Goal: Find specific page/section: Locate a particular part of the current website

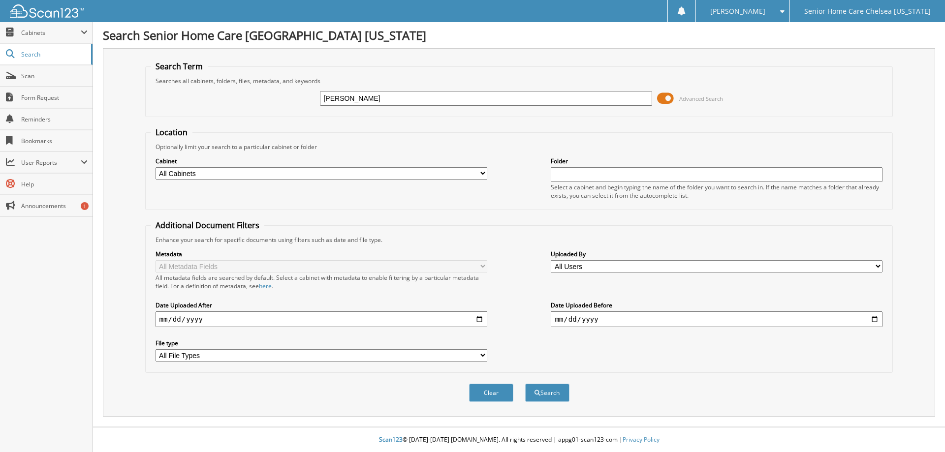
type input "[PERSON_NAME]"
click at [525, 384] on button "Search" at bounding box center [547, 393] width 44 height 18
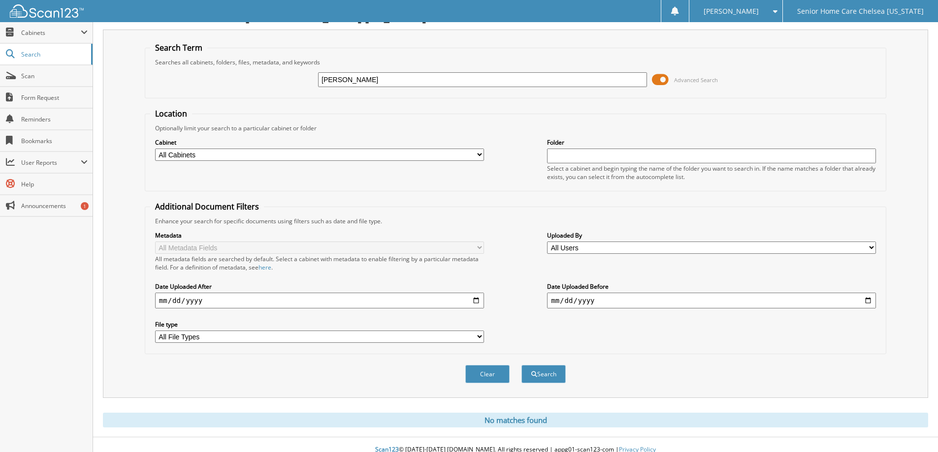
scroll to position [29, 0]
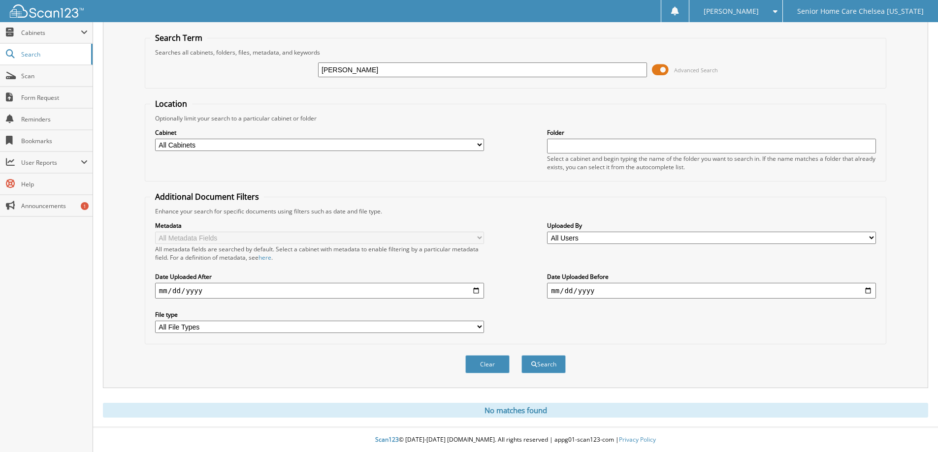
click at [659, 71] on span at bounding box center [660, 70] width 17 height 15
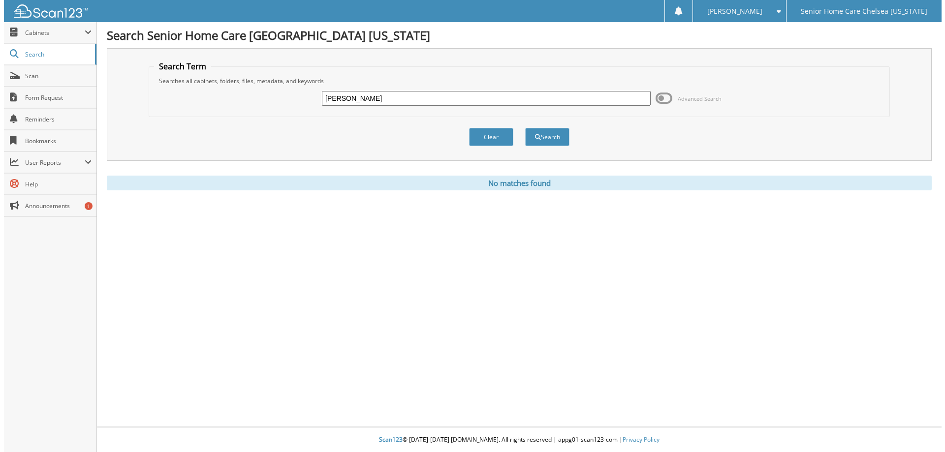
scroll to position [0, 0]
click at [548, 132] on button "Search" at bounding box center [547, 137] width 44 height 18
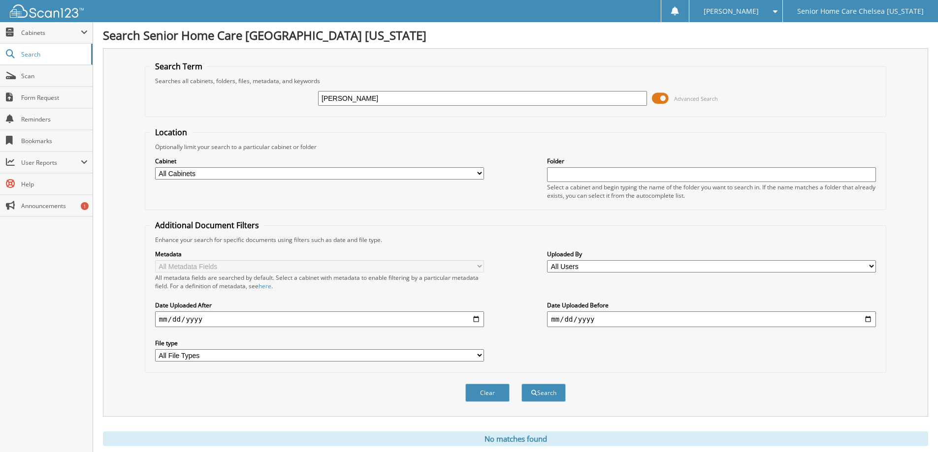
scroll to position [29, 0]
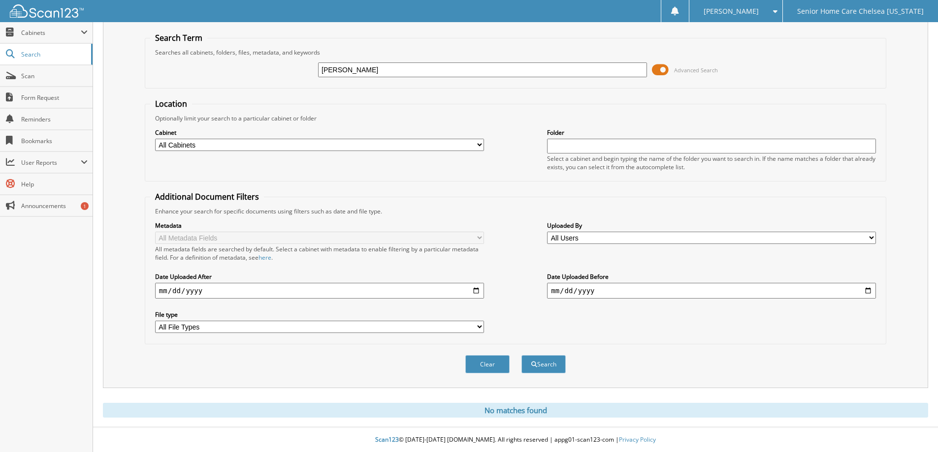
click at [381, 66] on input "[PERSON_NAME]" at bounding box center [482, 70] width 329 height 15
type input "[PERSON_NAME]"
click at [662, 69] on span at bounding box center [660, 70] width 17 height 15
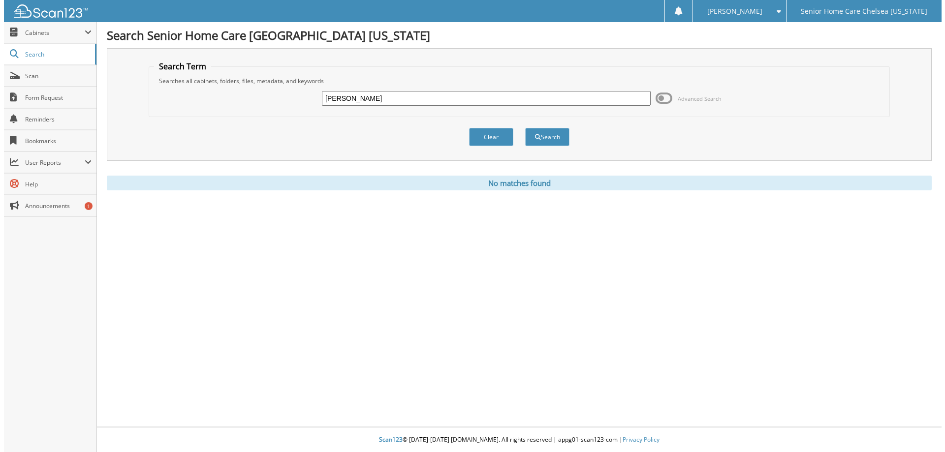
scroll to position [0, 0]
click at [552, 140] on button "Search" at bounding box center [547, 137] width 44 height 18
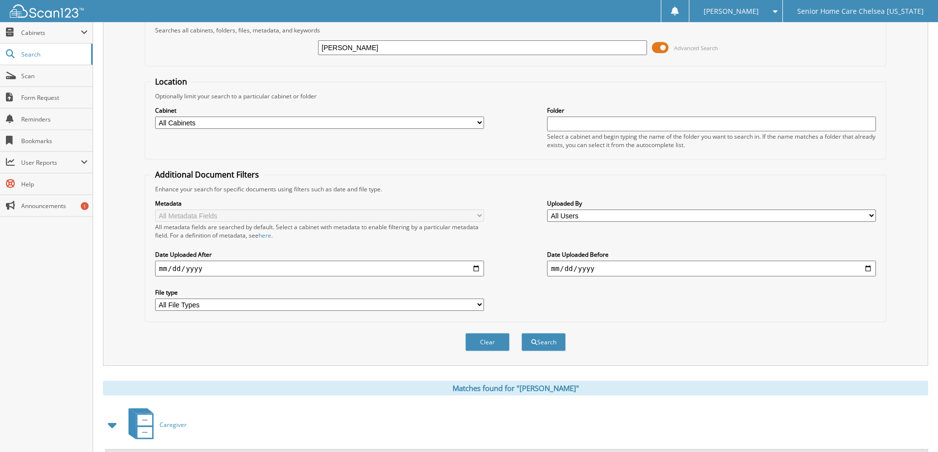
scroll to position [98, 0]
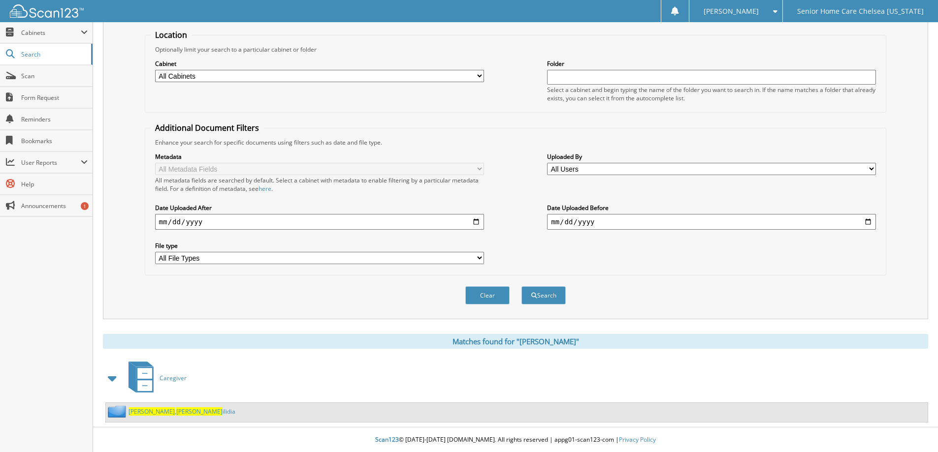
click at [154, 413] on span "Goncalves" at bounding box center [151, 412] width 46 height 8
